Goal: Task Accomplishment & Management: Complete application form

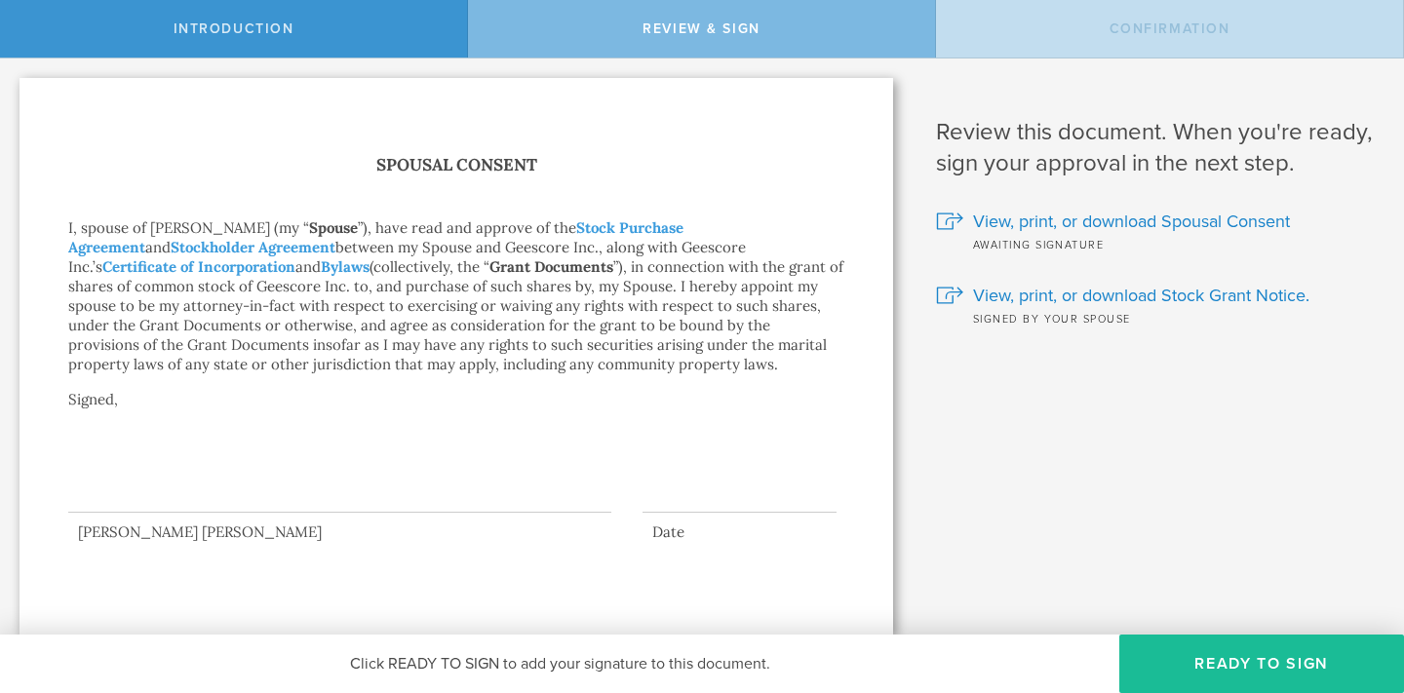
click at [312, 514] on div at bounding box center [456, 479] width 776 height 88
click at [302, 487] on div at bounding box center [339, 474] width 543 height 78
click at [1205, 642] on button "Ready to Sign" at bounding box center [1261, 664] width 285 height 59
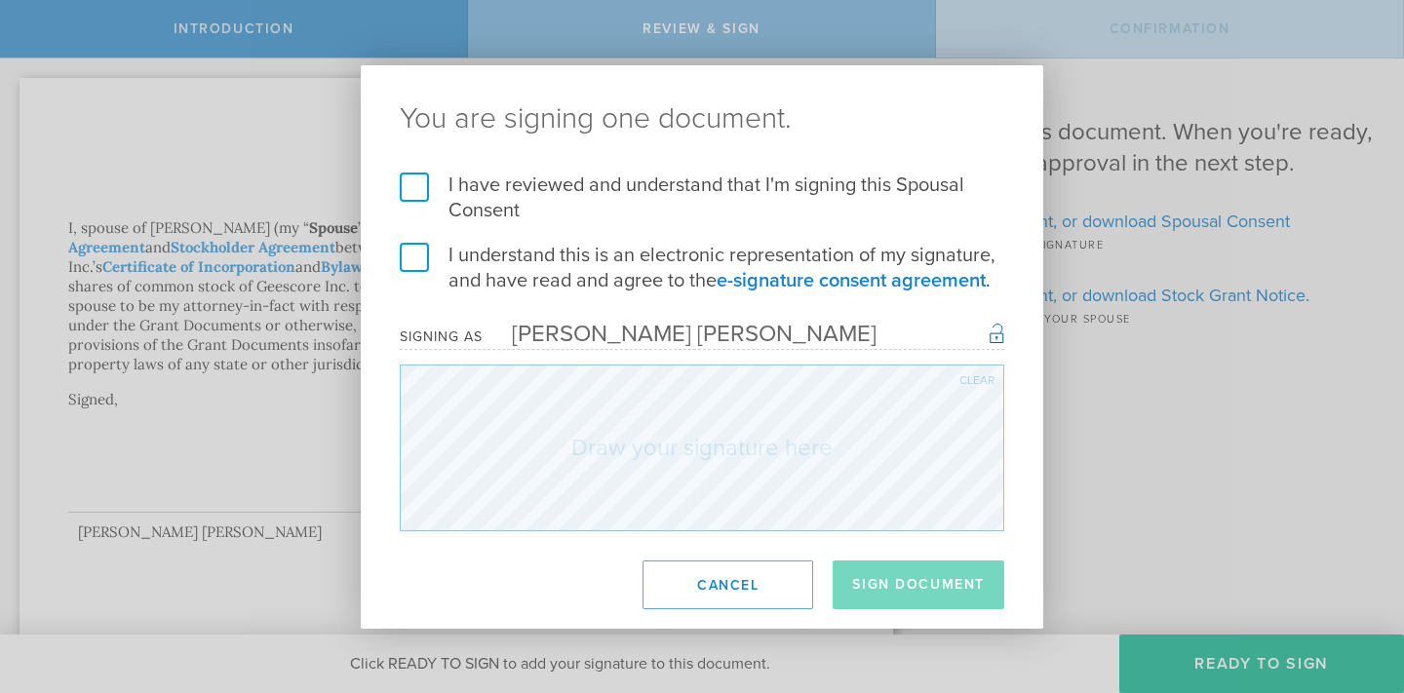
click at [478, 251] on label "I understand this is an electronic representation of my signature, and have rea…" at bounding box center [702, 268] width 605 height 51
click at [0, 0] on input "I understand this is an electronic representation of my signature, and have rea…" at bounding box center [0, 0] width 0 height 0
click at [435, 191] on label "I have reviewed and understand that I'm signing this Spousal Consent" at bounding box center [702, 198] width 605 height 51
click at [0, 0] on input "I have reviewed and understand that I'm signing this Spousal Consent" at bounding box center [0, 0] width 0 height 0
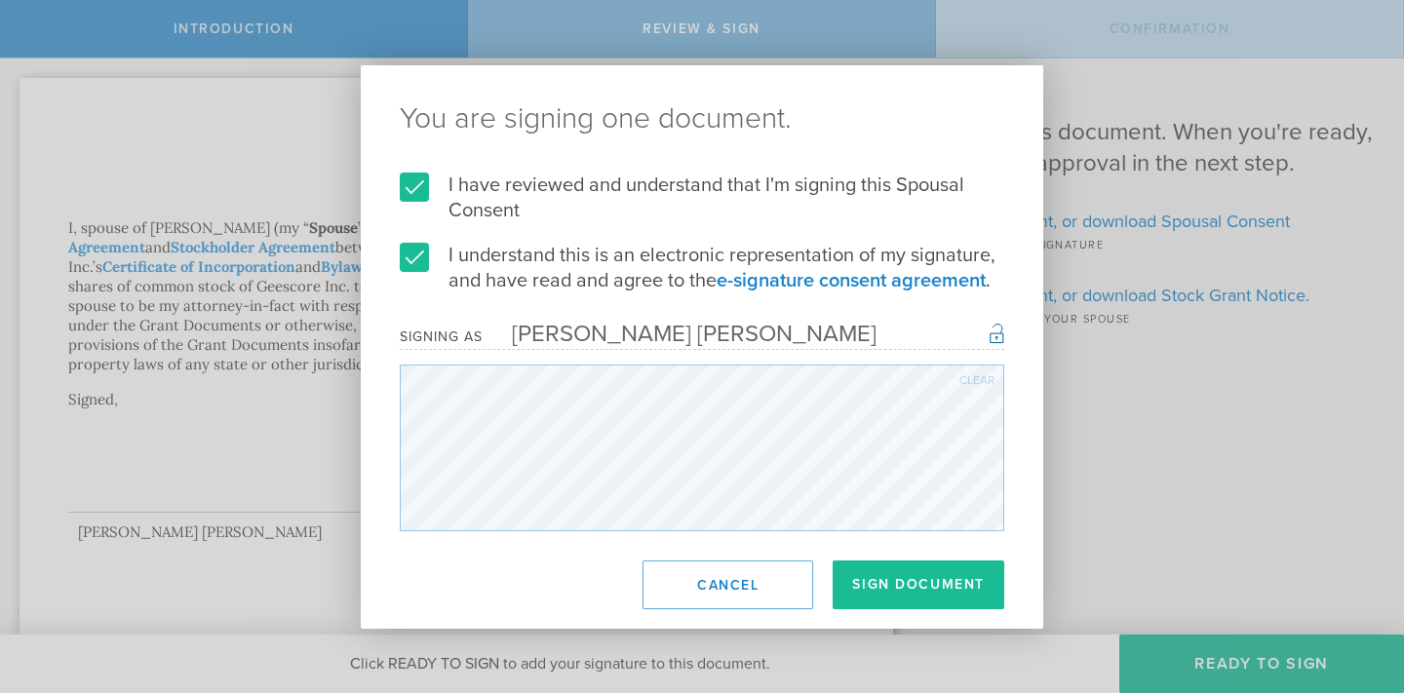
click at [975, 374] on div "Clear" at bounding box center [977, 380] width 35 height 12
click at [969, 380] on div "Clear" at bounding box center [977, 380] width 35 height 12
click at [975, 384] on div "Clear" at bounding box center [977, 380] width 35 height 12
click at [973, 382] on div "Clear" at bounding box center [977, 380] width 35 height 12
click at [741, 269] on form "I have reviewed and understand that I'm signing this Spousal Consent I understa…" at bounding box center [702, 352] width 605 height 359
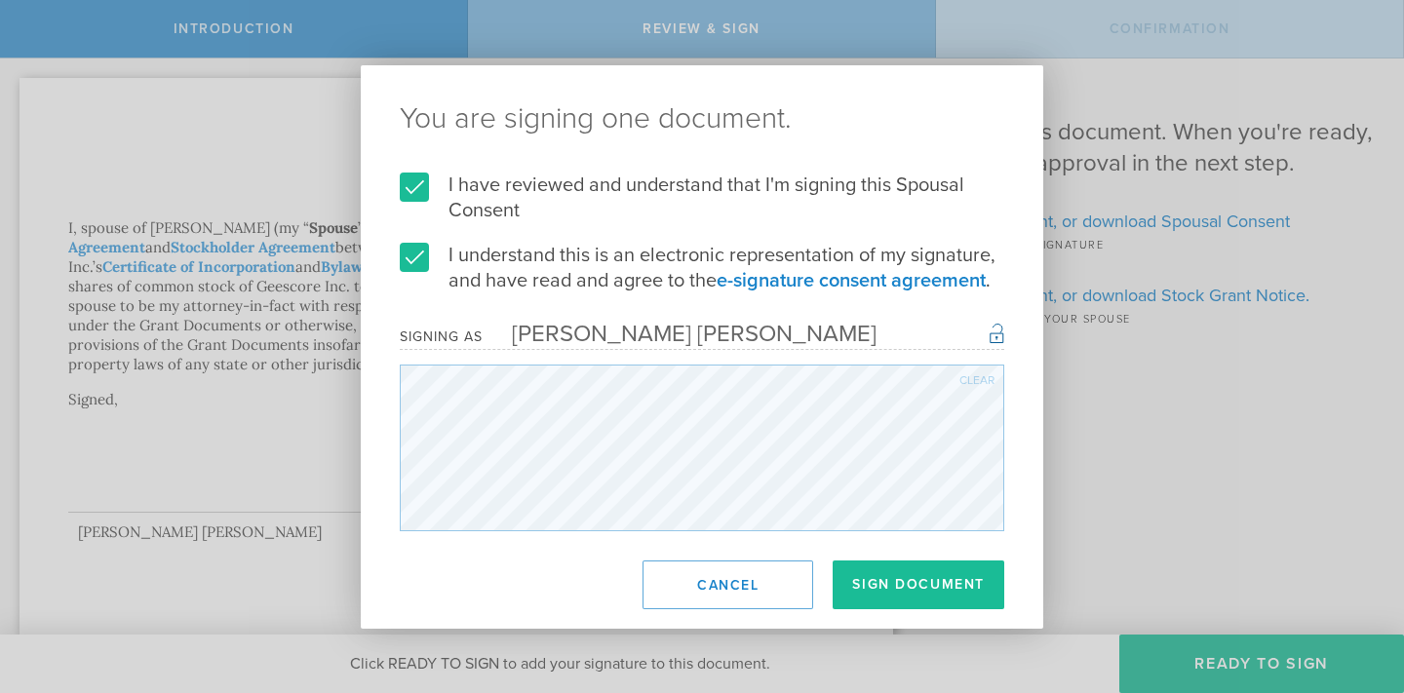
click at [977, 376] on div "Clear" at bounding box center [977, 380] width 35 height 12
click at [961, 374] on div "Clear" at bounding box center [977, 380] width 35 height 12
click at [981, 581] on button "Sign Document" at bounding box center [919, 585] width 172 height 49
